Goal: Transaction & Acquisition: Purchase product/service

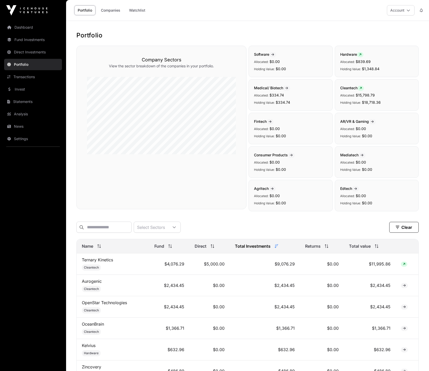
click at [34, 28] on link "Dashboard" at bounding box center [33, 27] width 58 height 11
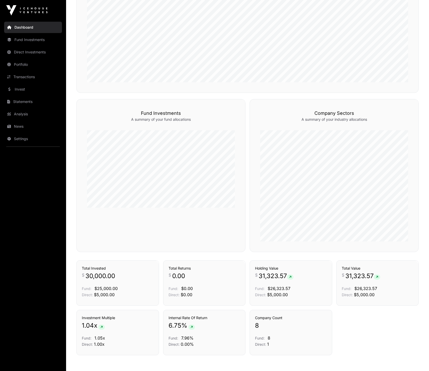
scroll to position [214, 0]
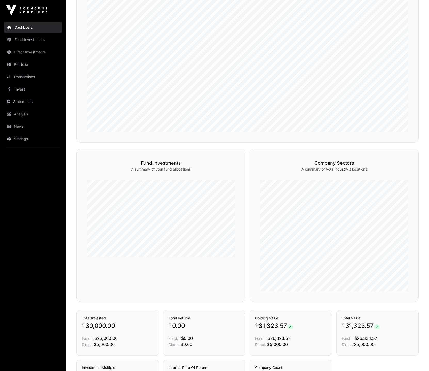
click at [21, 88] on link "Invest" at bounding box center [33, 89] width 58 height 11
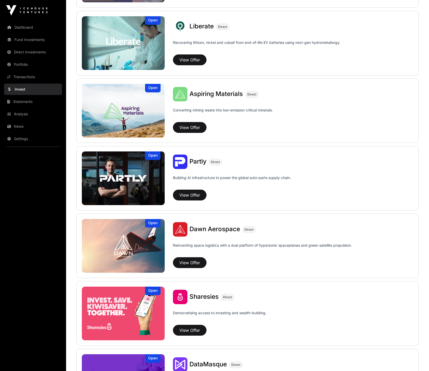
scroll to position [413, 0]
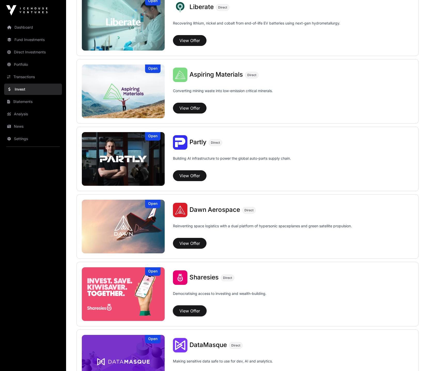
click at [190, 309] on button "View Offer" at bounding box center [190, 310] width 34 height 11
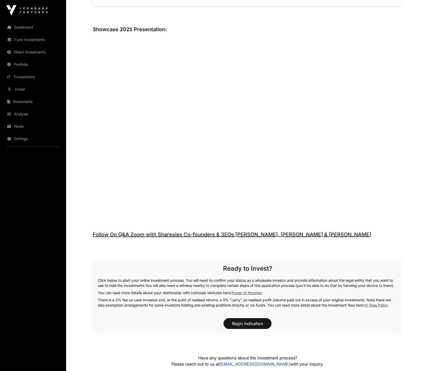
scroll to position [747, 0]
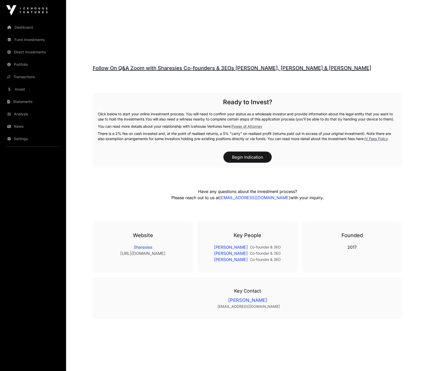
click at [244, 157] on button "Begin Indication" at bounding box center [247, 157] width 48 height 11
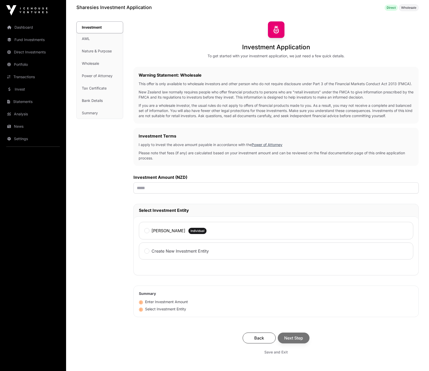
scroll to position [94, 0]
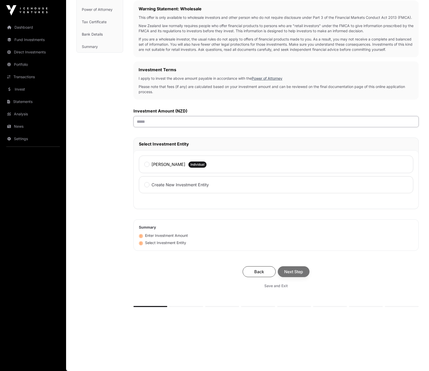
click at [153, 122] on input "text" at bounding box center [275, 121] width 285 height 11
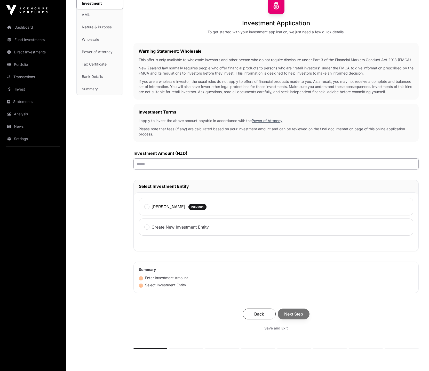
scroll to position [43, 0]
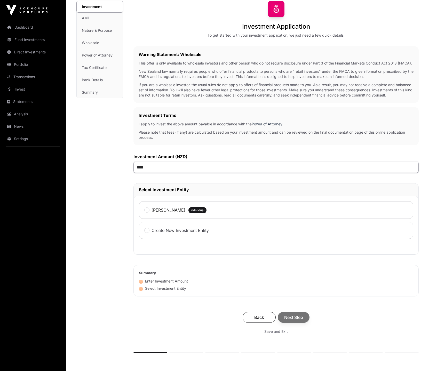
type input "******"
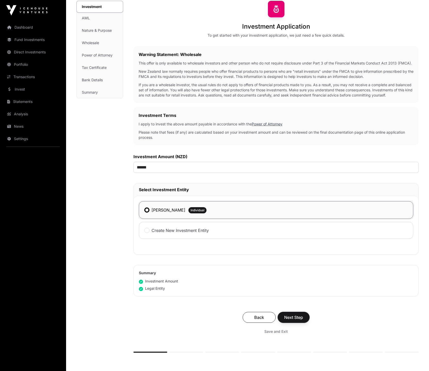
click at [293, 320] on span "Next Step" at bounding box center [293, 317] width 19 height 6
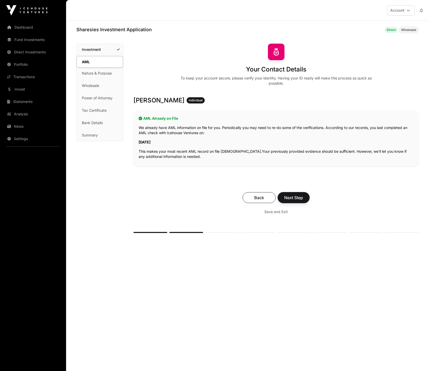
click at [297, 198] on span "Next Step" at bounding box center [293, 197] width 19 height 6
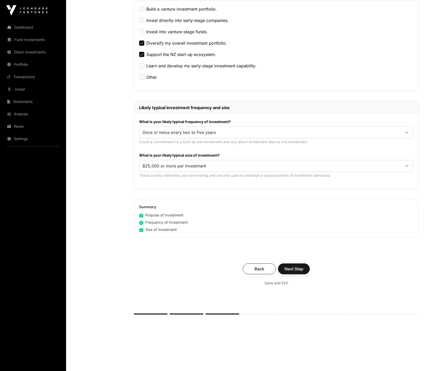
scroll to position [168, 0]
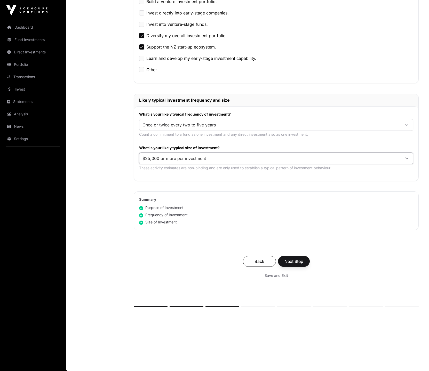
click at [254, 159] on span "$25,000 or more per investment" at bounding box center [269, 158] width 261 height 9
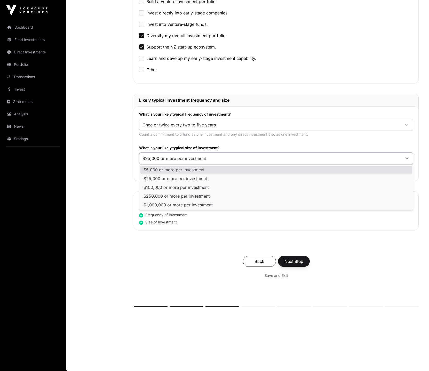
click at [186, 168] on span "$5,000 or more per investment" at bounding box center [173, 170] width 61 height 4
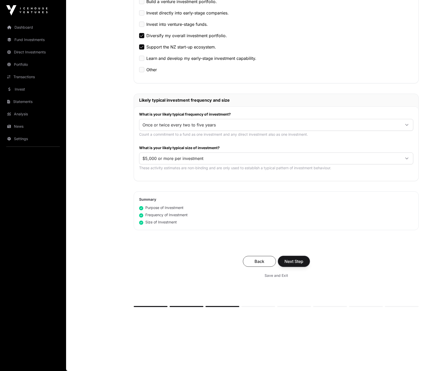
click at [292, 261] on span "Next Step" at bounding box center [293, 261] width 19 height 6
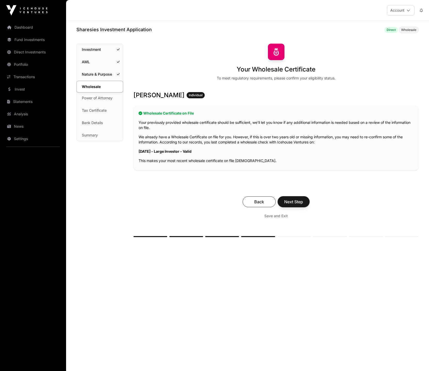
click at [296, 202] on span "Next Step" at bounding box center [293, 202] width 19 height 6
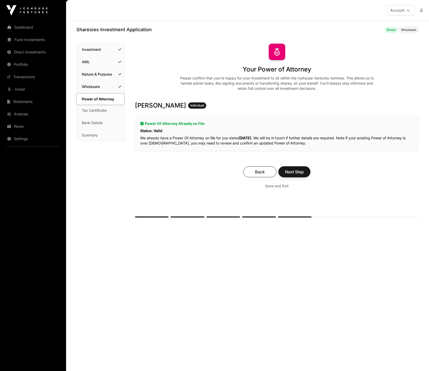
click at [296, 171] on span "Next Step" at bounding box center [294, 172] width 19 height 6
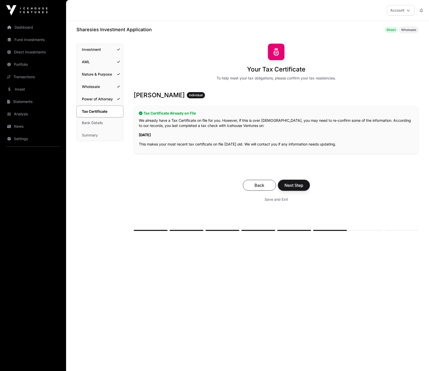
click at [304, 184] on button "Next Step" at bounding box center [294, 185] width 32 height 11
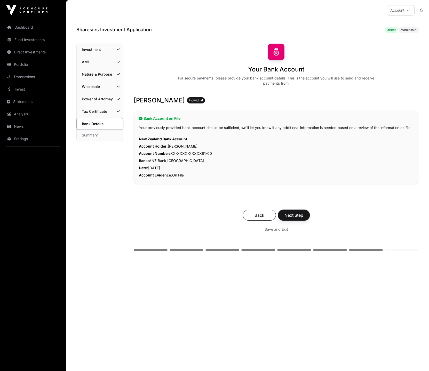
click at [294, 218] on span "Next Step" at bounding box center [293, 215] width 19 height 6
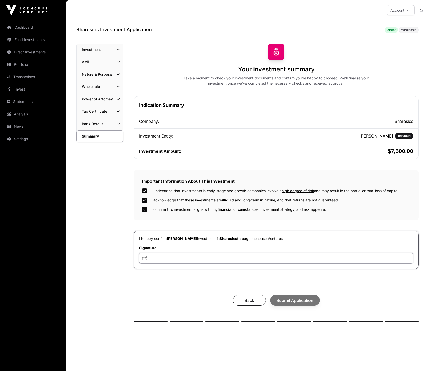
click at [162, 260] on input "text" at bounding box center [276, 257] width 274 height 11
type input "*********"
click at [284, 300] on span "Submit Application" at bounding box center [294, 300] width 37 height 6
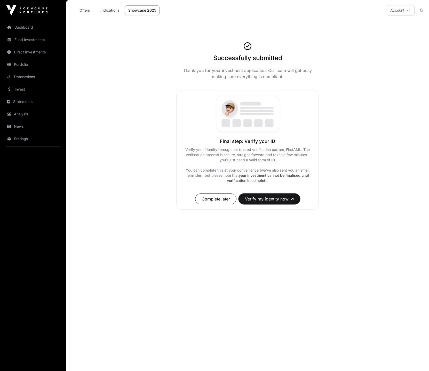
click at [265, 199] on button "Verify my identity now" at bounding box center [269, 198] width 62 height 11
click at [268, 200] on button "Verify my identity now" at bounding box center [269, 198] width 62 height 11
click at [225, 199] on span "Complete later" at bounding box center [215, 199] width 28 height 6
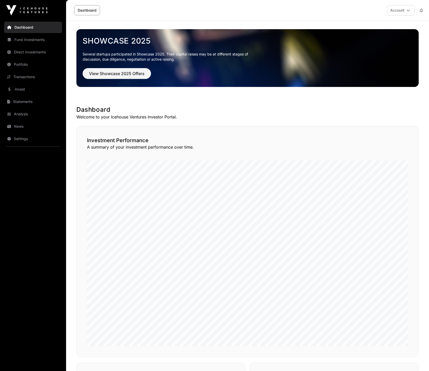
click at [28, 39] on link "Fund Investments" at bounding box center [33, 39] width 58 height 11
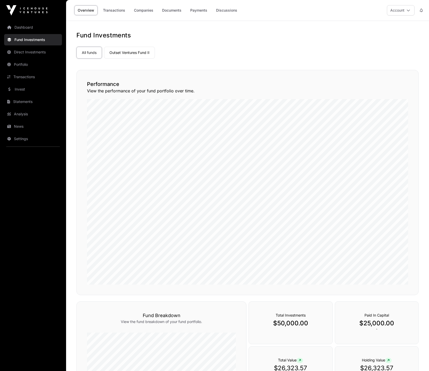
click at [145, 9] on link "Companies" at bounding box center [143, 10] width 26 height 10
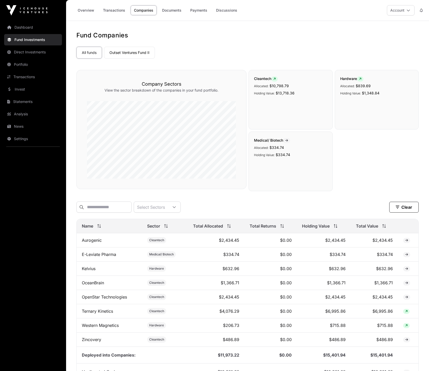
click at [203, 10] on link "Payments" at bounding box center [199, 10] width 24 height 10
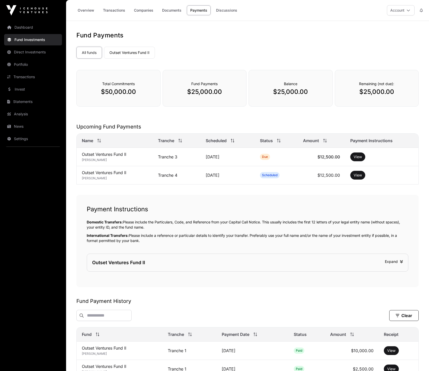
click at [391, 9] on button "Account" at bounding box center [400, 10] width 28 height 10
click at [22, 91] on link "Invest" at bounding box center [33, 89] width 58 height 11
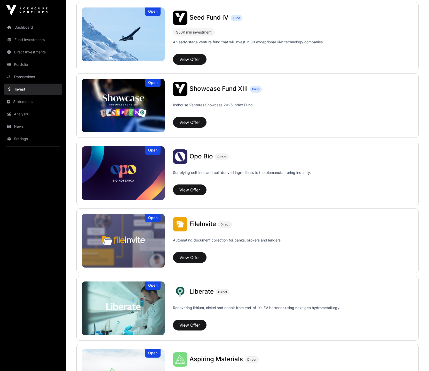
scroll to position [82, 0]
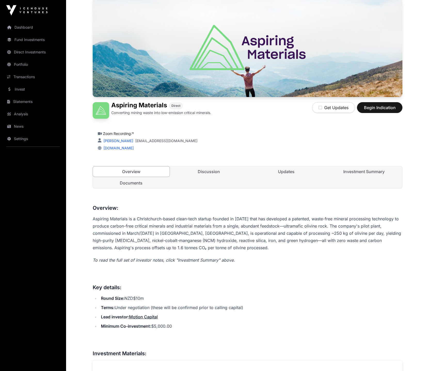
scroll to position [52, 0]
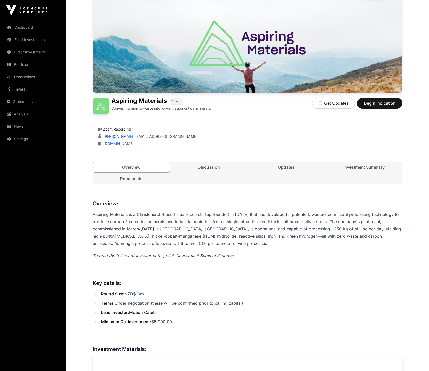
click at [353, 169] on link "Investment Summary" at bounding box center [363, 167] width 77 height 10
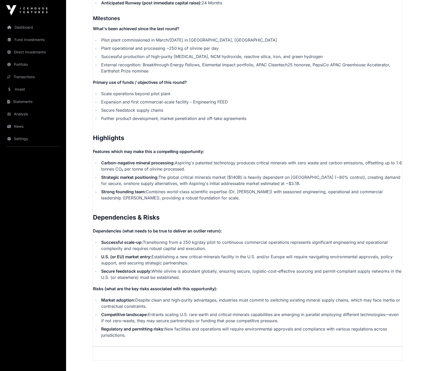
scroll to position [928, 0]
